Goal: Navigation & Orientation: Find specific page/section

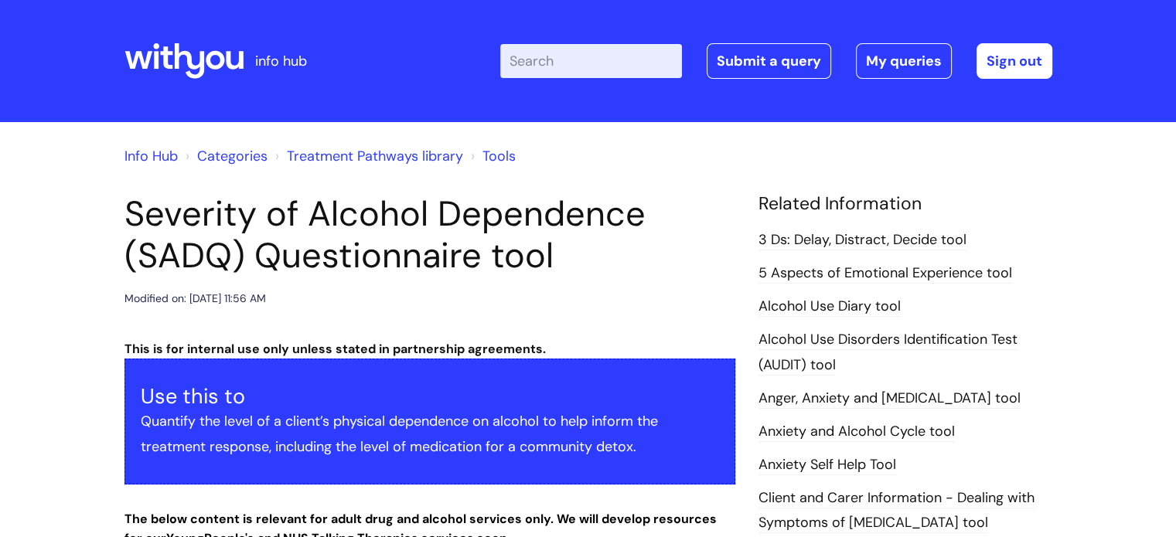
click at [494, 157] on link "Tools" at bounding box center [498, 156] width 33 height 19
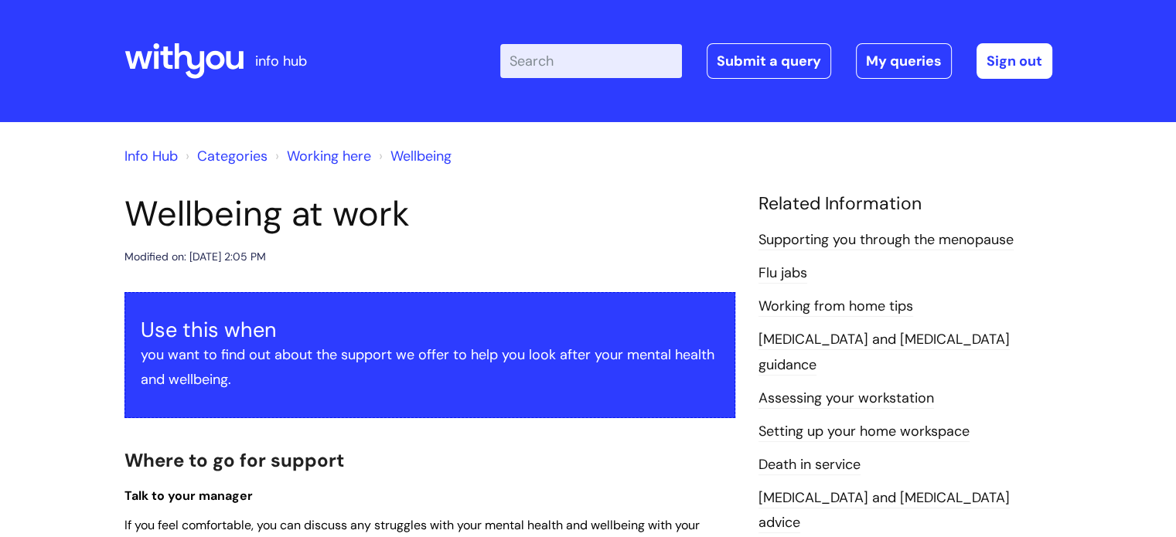
click at [160, 154] on link "Info Hub" at bounding box center [150, 156] width 53 height 19
